Goal: Navigation & Orientation: Understand site structure

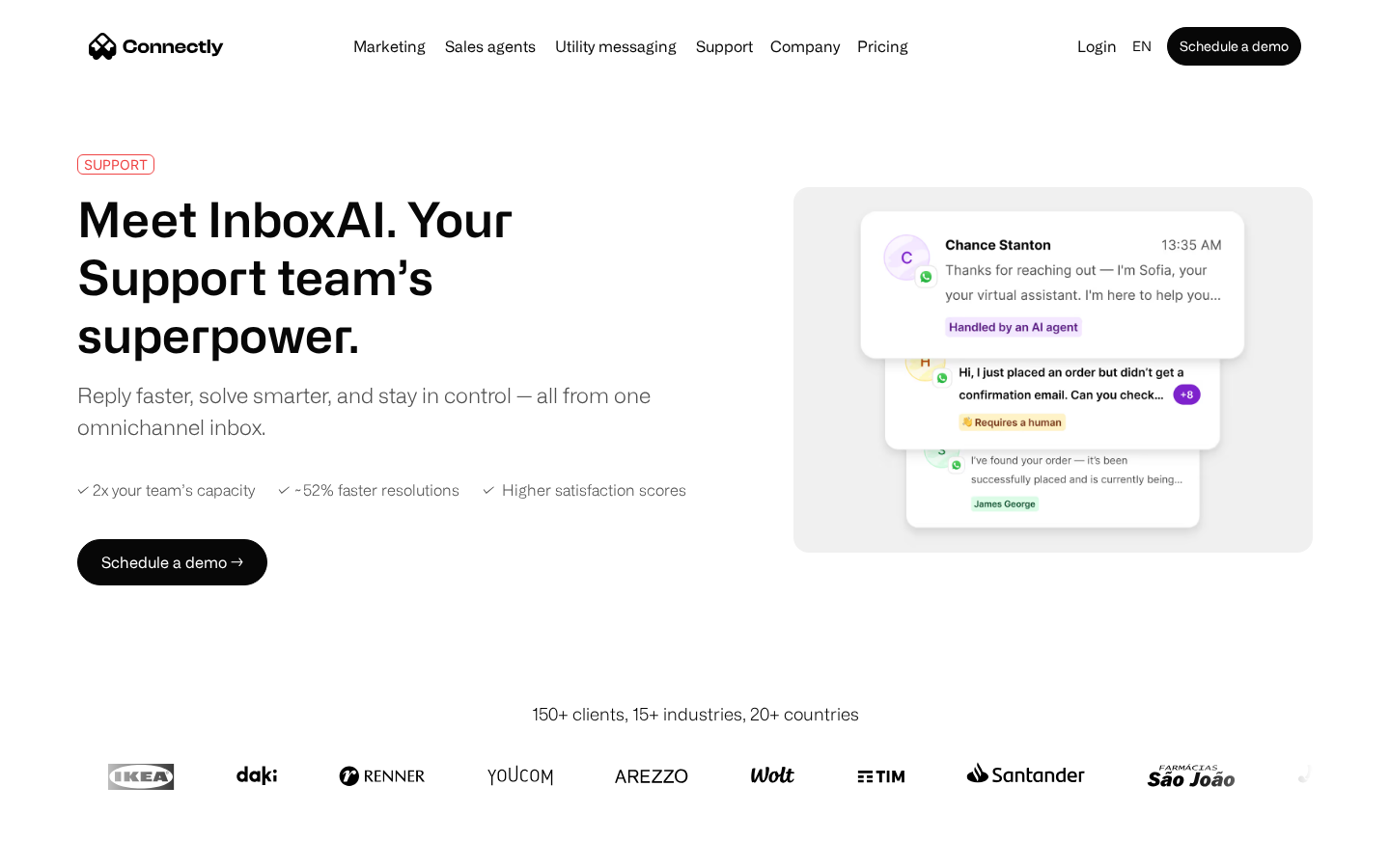
scroll to position [7571, 0]
